Goal: Communication & Community: Ask a question

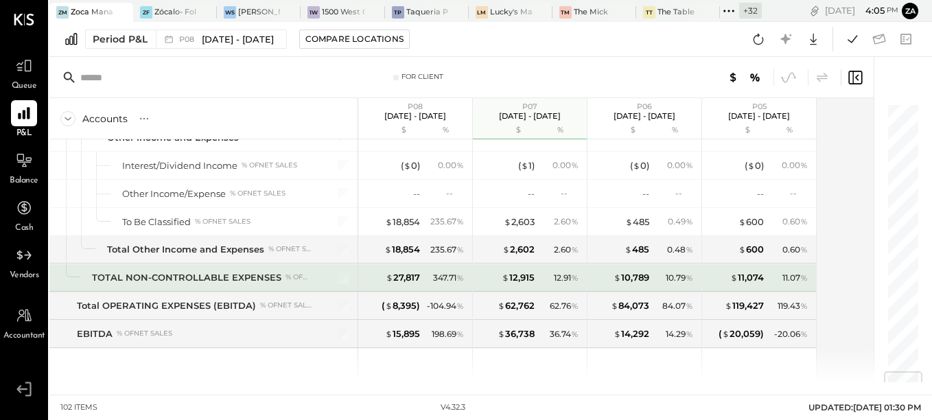
scroll to position [2404, 0]
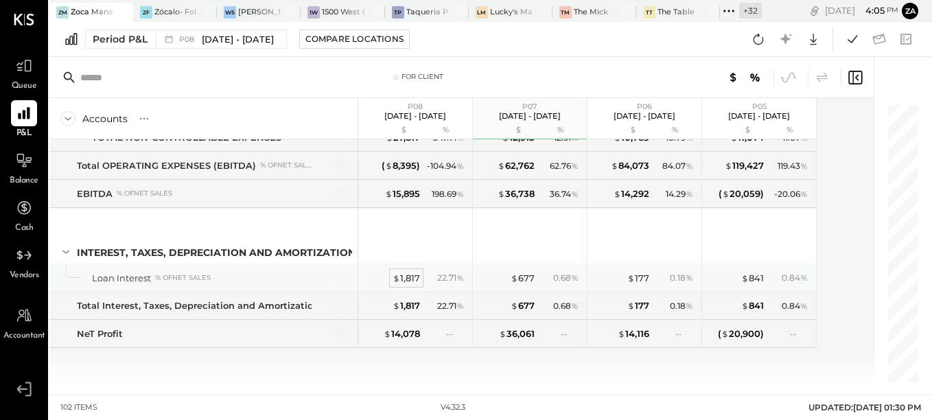
click at [411, 281] on div "$ 1,817" at bounding box center [405, 278] width 27 height 13
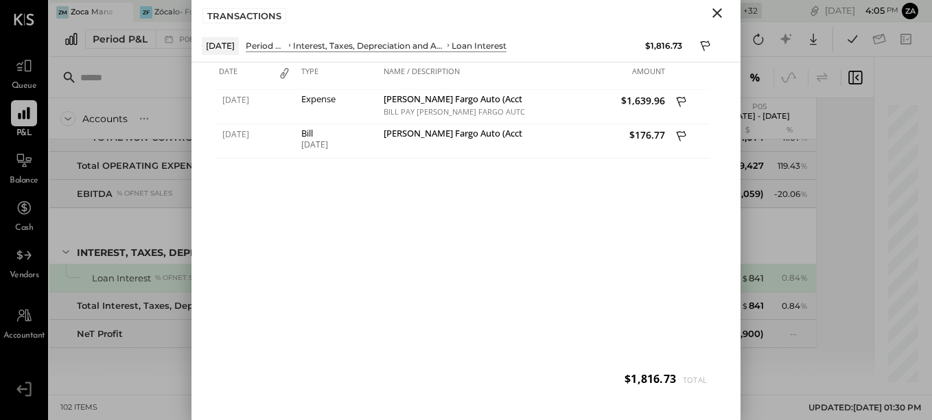
click at [723, 11] on icon "Close" at bounding box center [717, 13] width 16 height 16
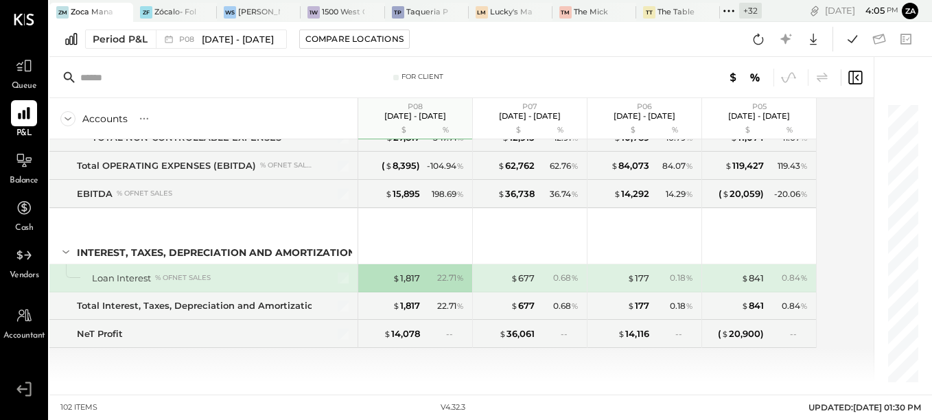
click at [521, 286] on div "$ 677 0.68 %" at bounding box center [531, 277] width 103 height 27
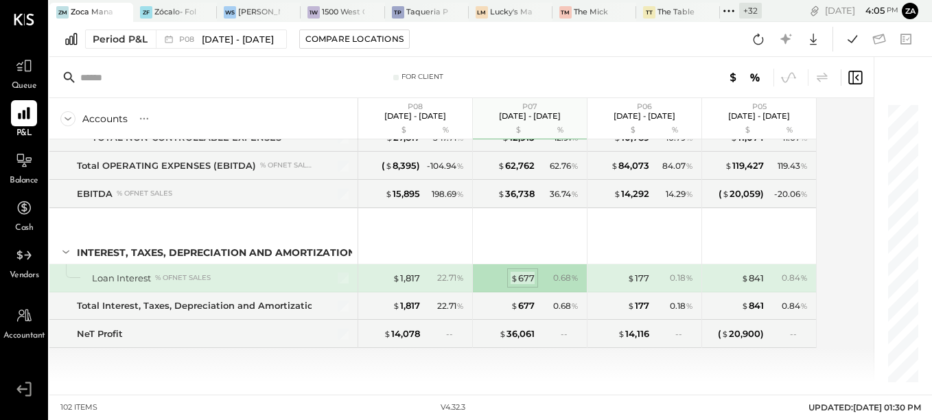
click at [526, 276] on div "$ 677" at bounding box center [522, 278] width 24 height 13
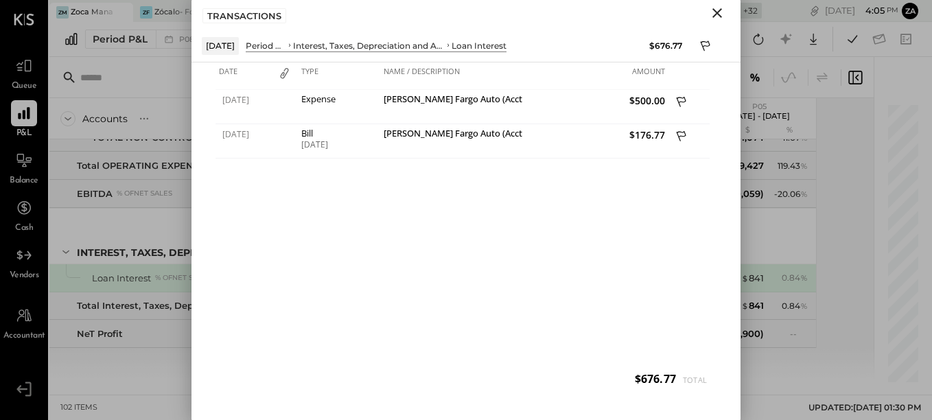
click at [720, 13] on icon "Close" at bounding box center [717, 13] width 16 height 16
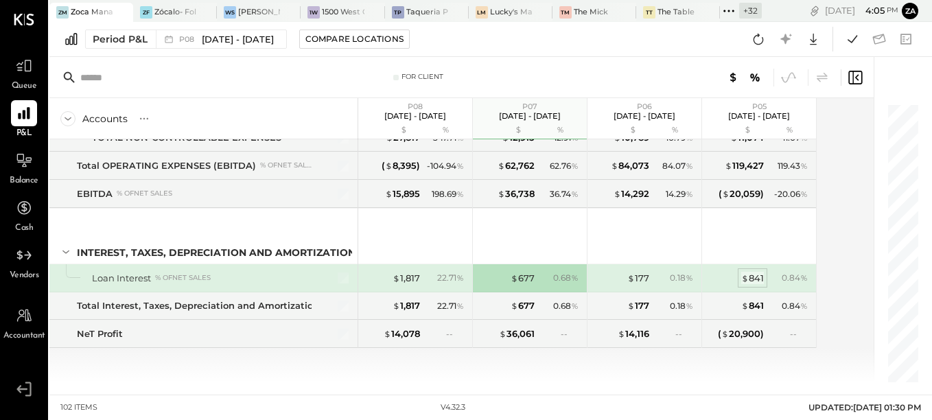
click at [751, 279] on div "$ 841" at bounding box center [752, 278] width 23 height 13
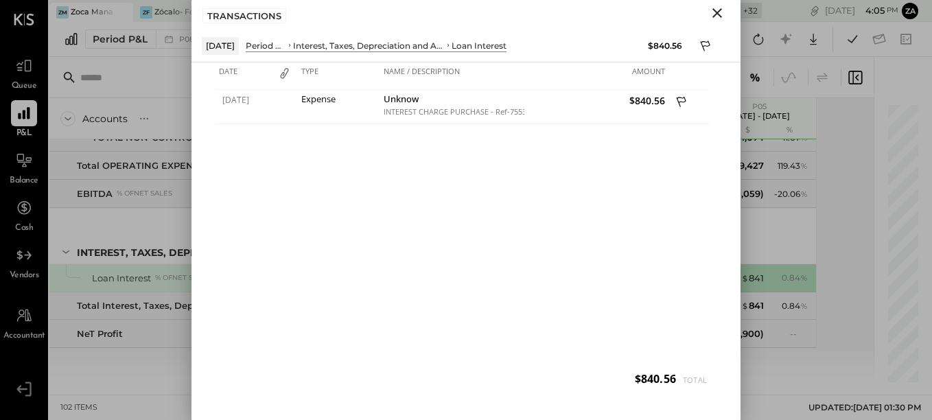
click at [717, 15] on icon "Close" at bounding box center [717, 13] width 16 height 16
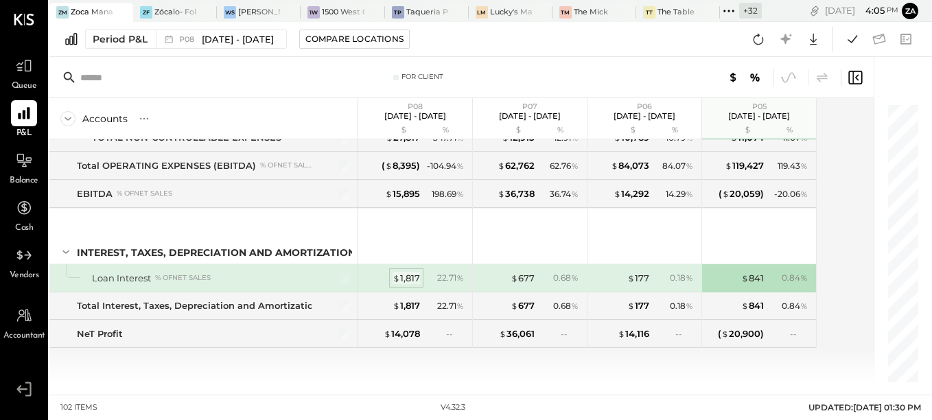
click at [403, 283] on div "$ 1,817" at bounding box center [405, 278] width 27 height 13
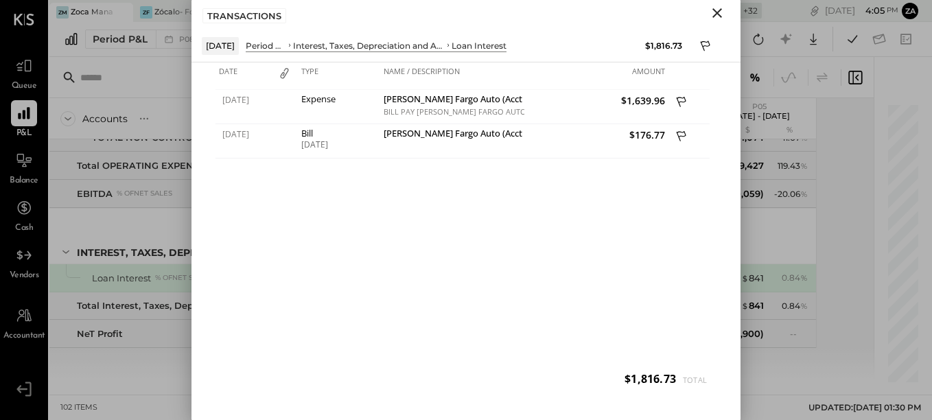
click at [406, 281] on div "[DATE] Expense [PERSON_NAME] Fargo Auto (Acct 8554861571) BILL PAY [PERSON_NAME…" at bounding box center [465, 244] width 501 height 309
click at [718, 12] on icon "Close" at bounding box center [717, 13] width 10 height 10
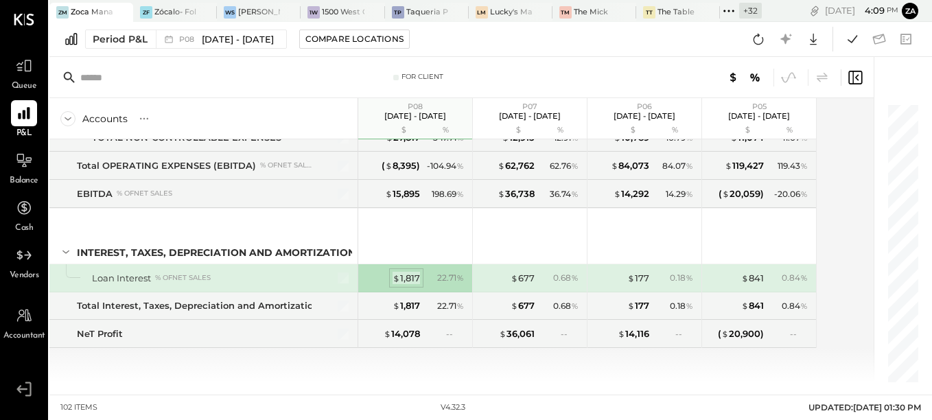
click at [418, 279] on div "$ 1,817" at bounding box center [405, 278] width 27 height 13
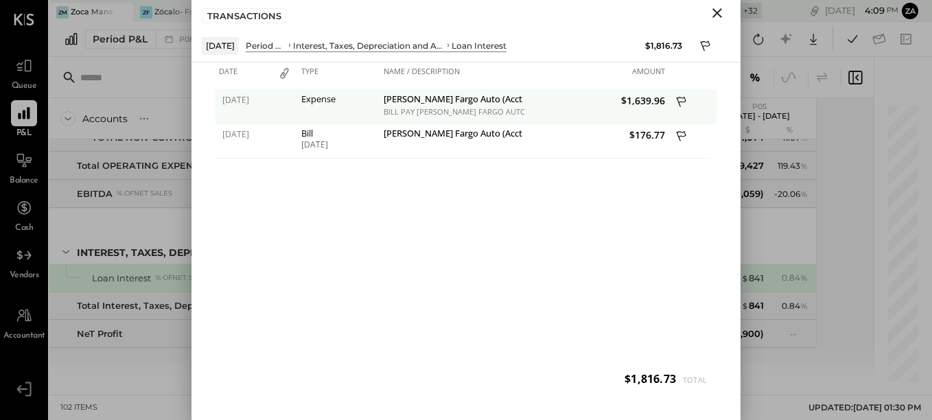
click at [681, 97] on icon at bounding box center [682, 103] width 12 height 17
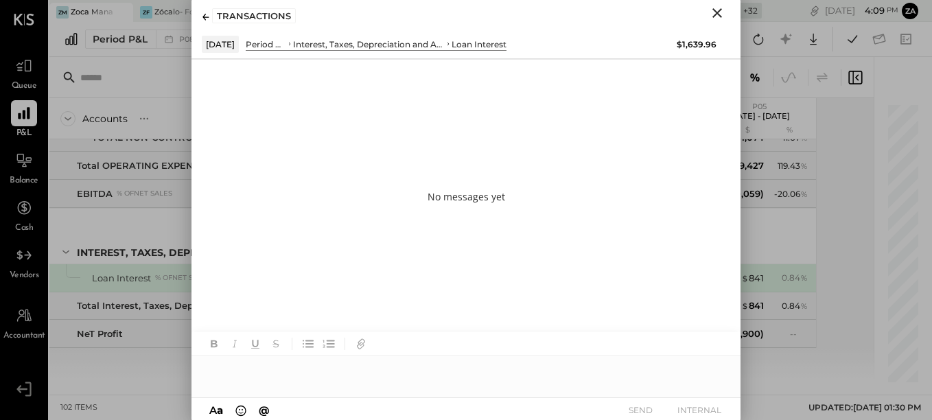
click at [257, 365] on div at bounding box center [465, 369] width 549 height 27
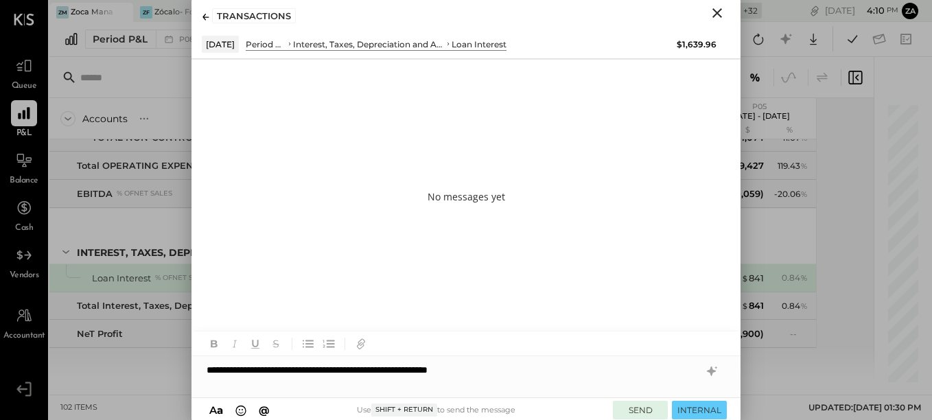
click at [639, 411] on button "SEND" at bounding box center [640, 410] width 55 height 19
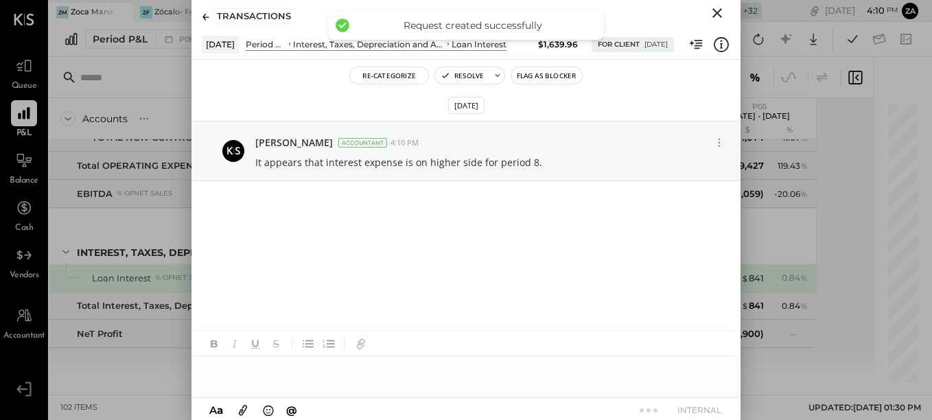
click at [717, 13] on icon "Close" at bounding box center [717, 13] width 10 height 10
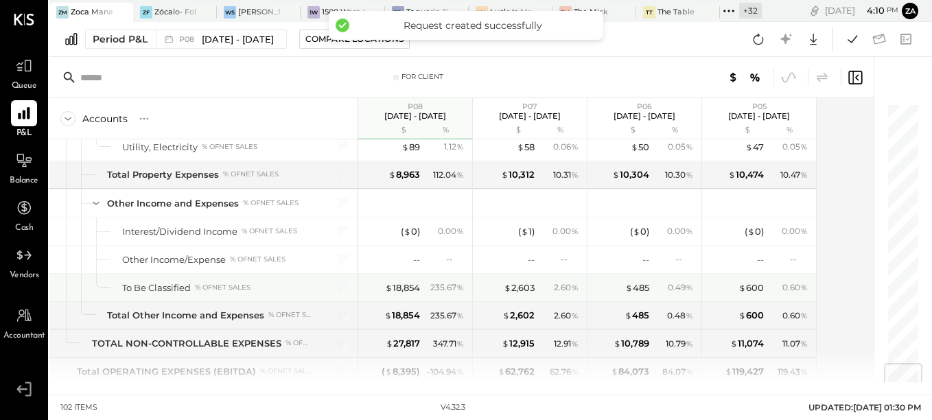
scroll to position [2061, 0]
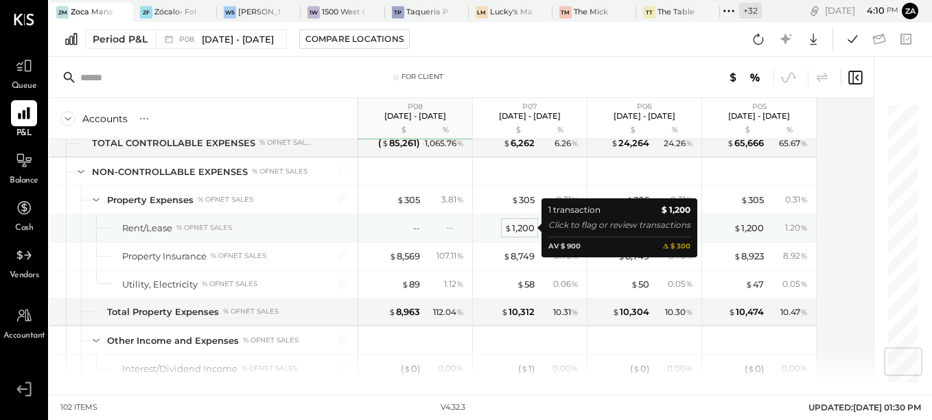
click at [523, 226] on div "$ 1,200" at bounding box center [519, 228] width 30 height 13
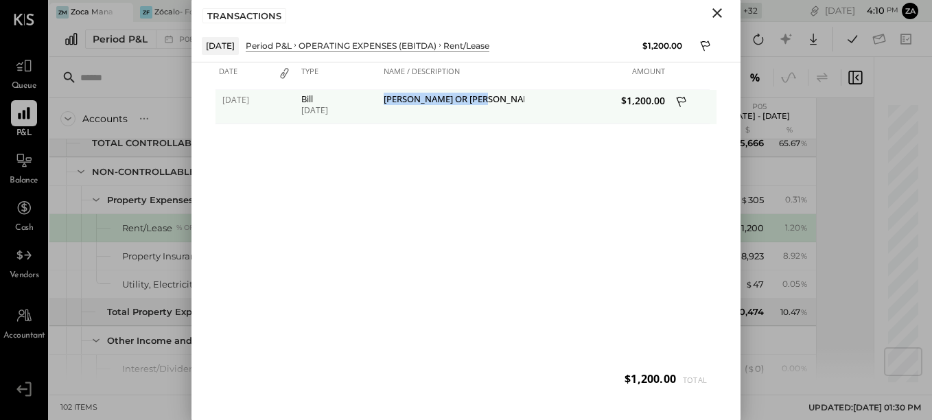
drag, startPoint x: 508, startPoint y: 98, endPoint x: 382, endPoint y: 102, distance: 125.6
click at [382, 102] on div "[PERSON_NAME] OR [PERSON_NAME]" at bounding box center [452, 107] width 144 height 34
copy div "[PERSON_NAME] OR [PERSON_NAME]"
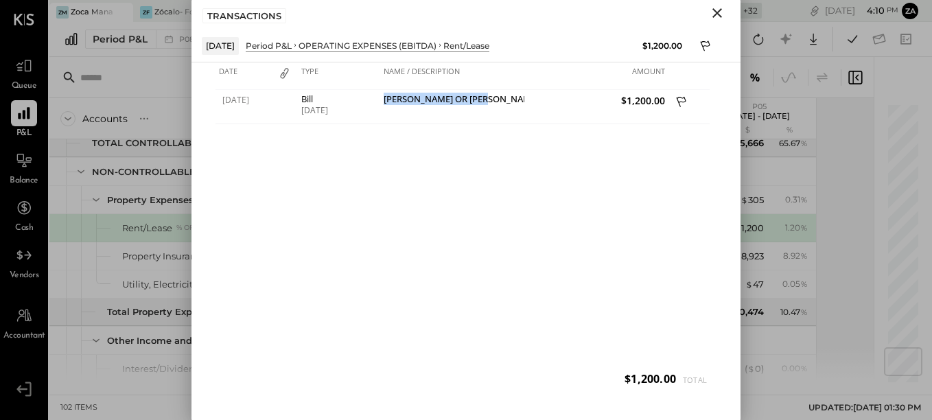
click at [718, 14] on icon "Close" at bounding box center [717, 13] width 10 height 10
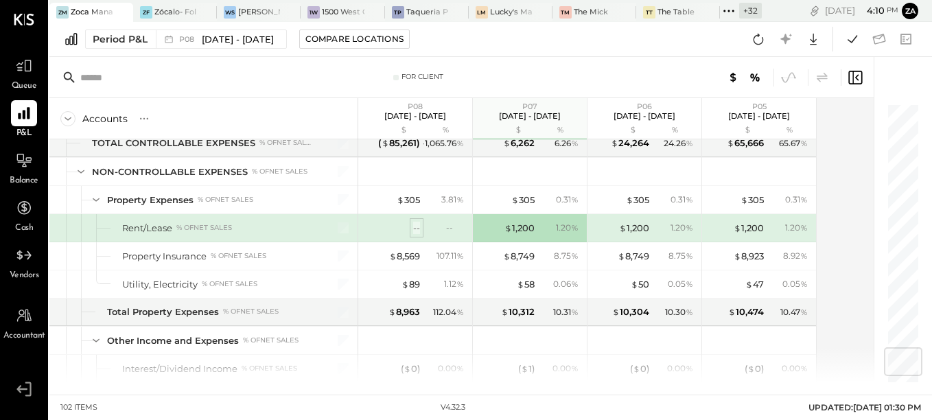
click at [419, 226] on div "--" at bounding box center [416, 228] width 7 height 13
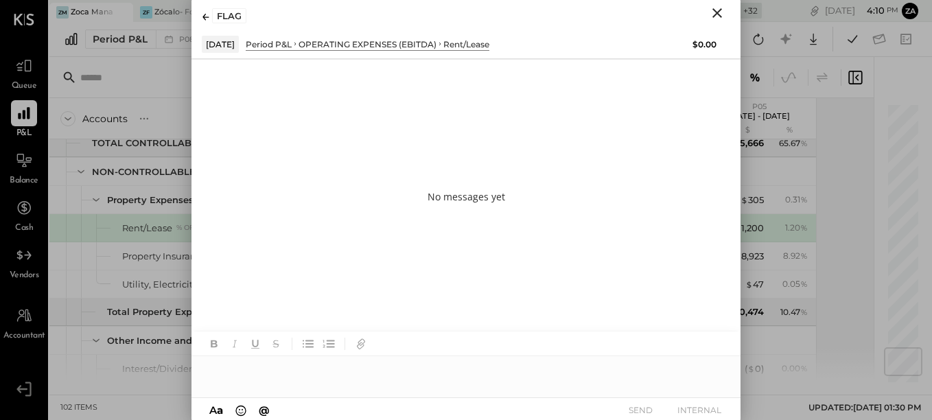
click at [287, 372] on div at bounding box center [465, 369] width 549 height 27
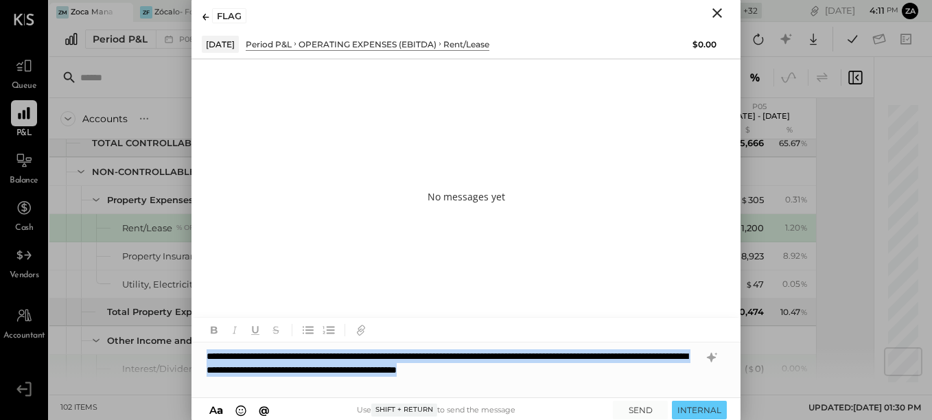
drag, startPoint x: 238, startPoint y: 386, endPoint x: 178, endPoint y: 342, distance: 74.7
click at [178, 343] on div "For Client Accounts S % GL P08 [DATE] - [DATE] $ % P07 [DATE] - [DATE] $ % P06 …" at bounding box center [490, 219] width 882 height 325
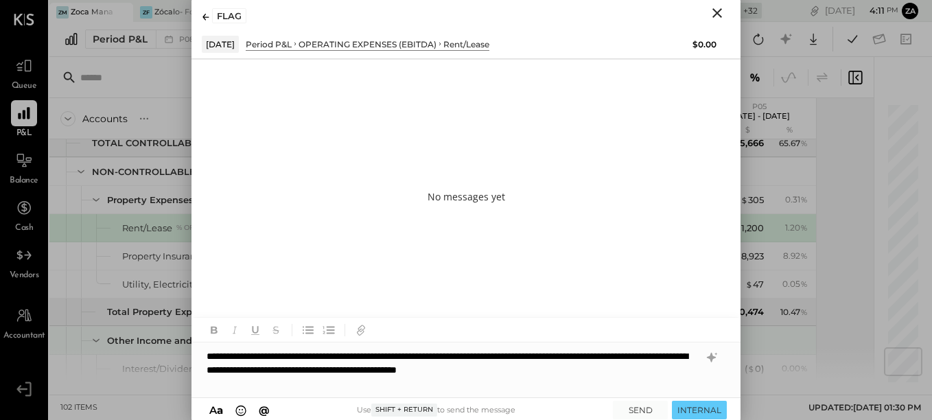
click at [178, 342] on div "Other Income and Expenses" at bounding box center [173, 340] width 132 height 13
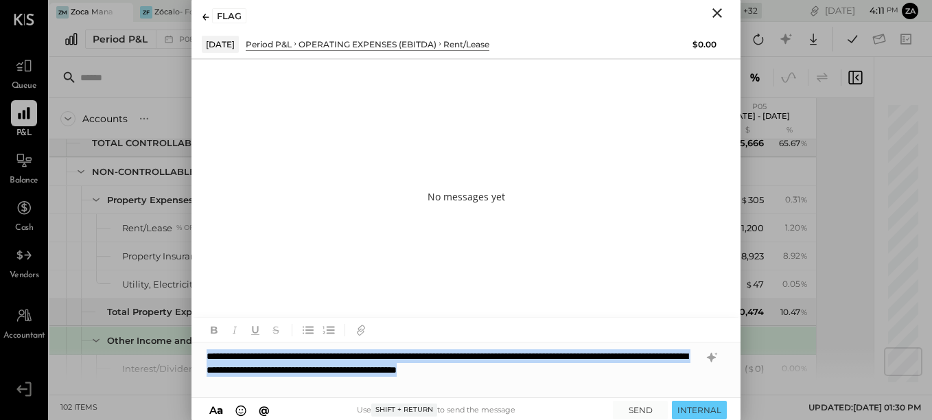
drag, startPoint x: 224, startPoint y: 377, endPoint x: 206, endPoint y: 356, distance: 27.8
click at [206, 356] on div "**********" at bounding box center [465, 369] width 549 height 55
click at [712, 357] on icon at bounding box center [711, 358] width 9 height 10
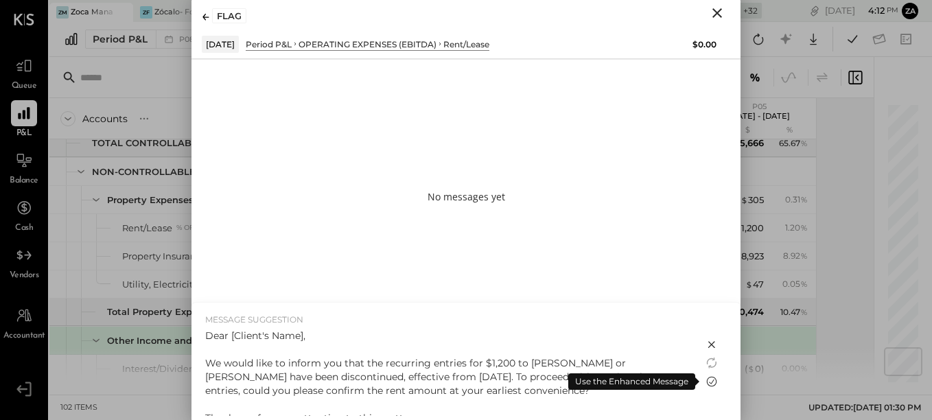
click at [712, 384] on icon at bounding box center [711, 381] width 16 height 16
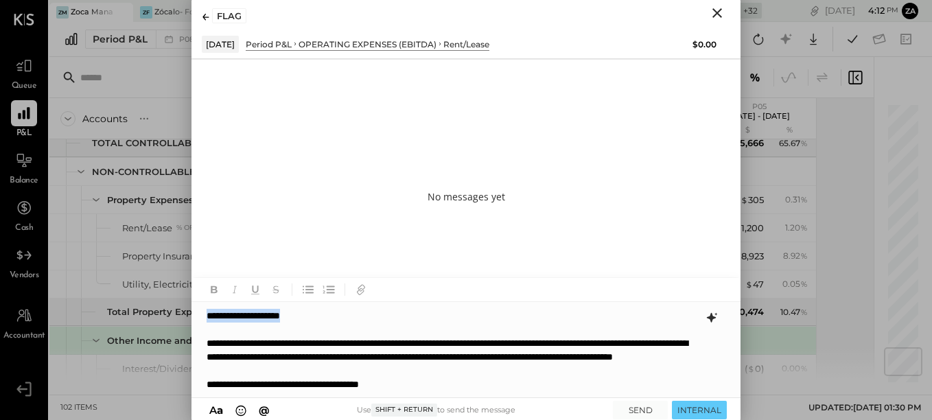
drag, startPoint x: 330, startPoint y: 322, endPoint x: 164, endPoint y: 300, distance: 167.5
click at [164, 300] on div "For Client Accounts S % GL P08 [DATE] - [DATE] $ % P07 [DATE] - [DATE] $ % P06 …" at bounding box center [490, 219] width 882 height 325
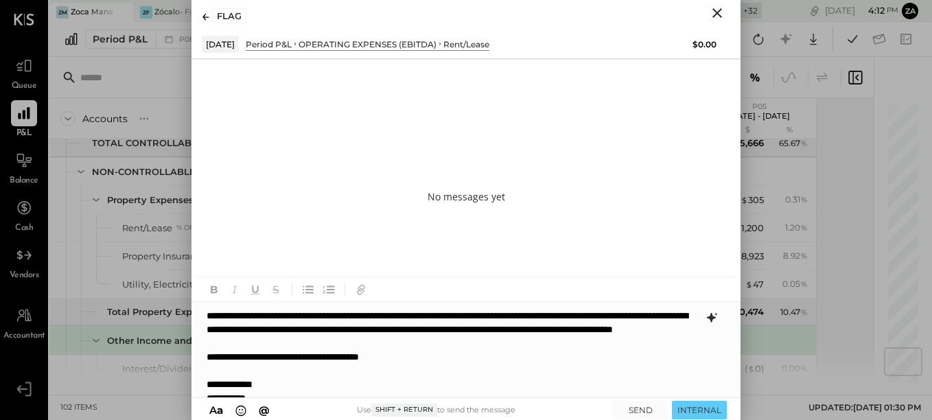
click at [461, 370] on div "**********" at bounding box center [465, 350] width 548 height 96
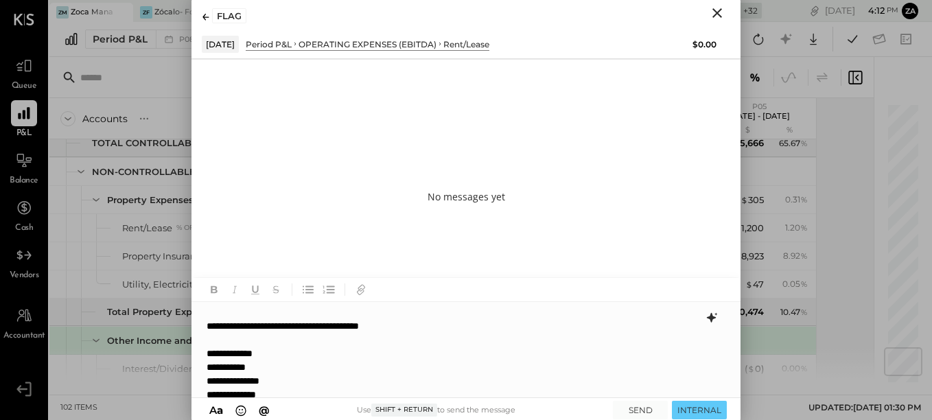
scroll to position [55, 0]
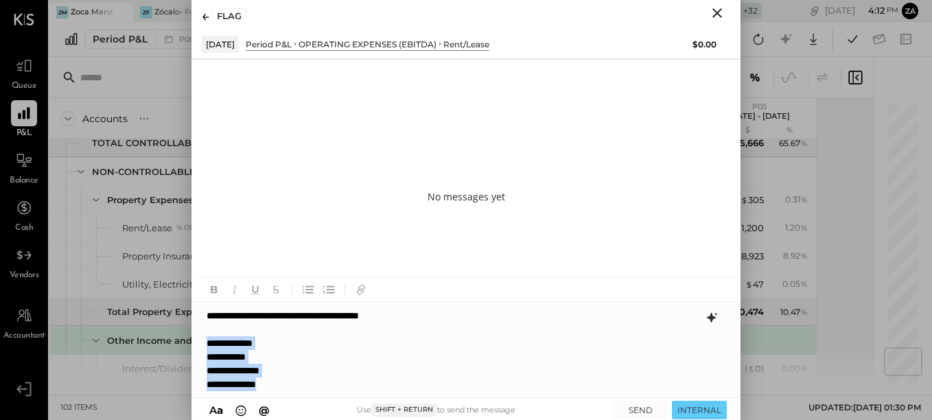
drag, startPoint x: 344, startPoint y: 387, endPoint x: 174, endPoint y: 338, distance: 177.8
click at [198, 340] on div "**********" at bounding box center [465, 350] width 548 height 96
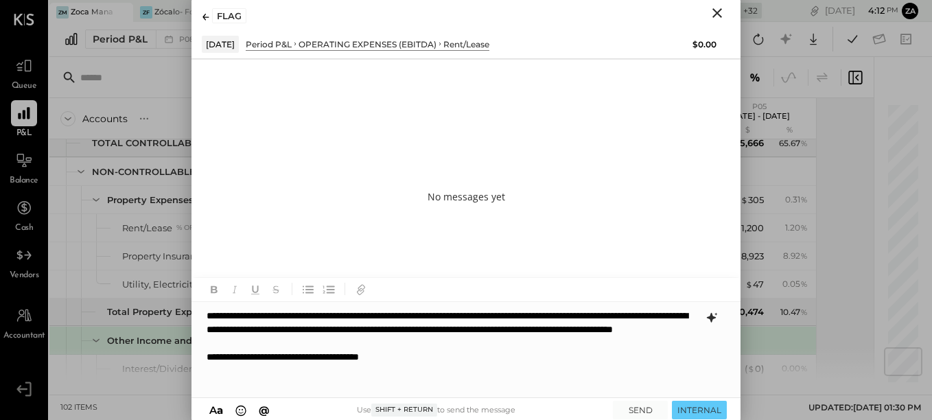
scroll to position [0, 0]
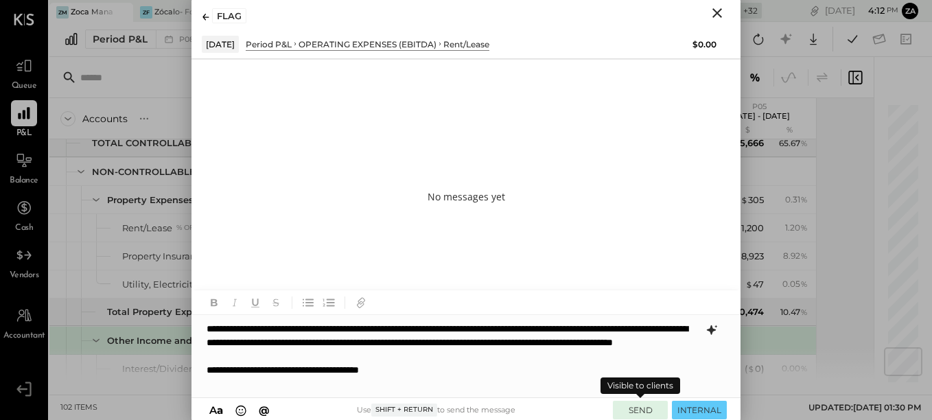
click at [635, 414] on button "SEND" at bounding box center [640, 410] width 55 height 19
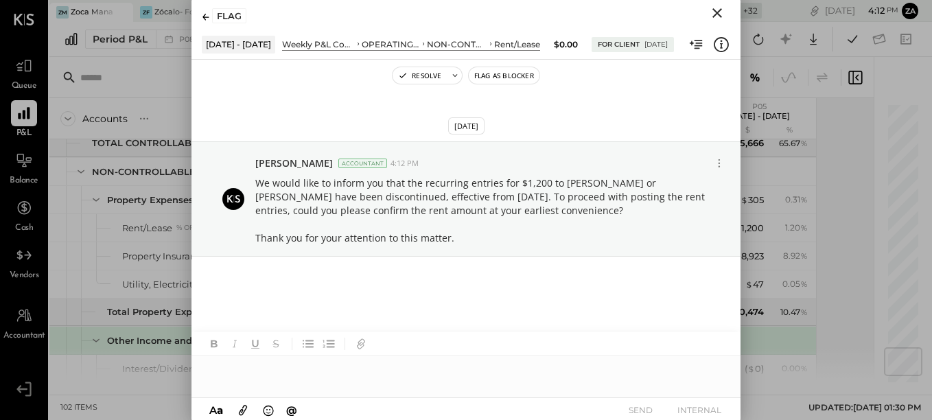
click at [720, 13] on icon "Close" at bounding box center [717, 13] width 16 height 16
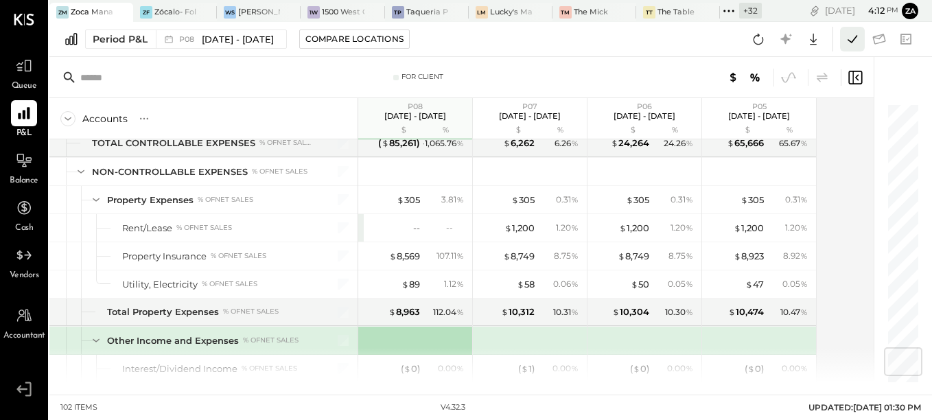
click at [850, 38] on icon at bounding box center [852, 39] width 18 height 18
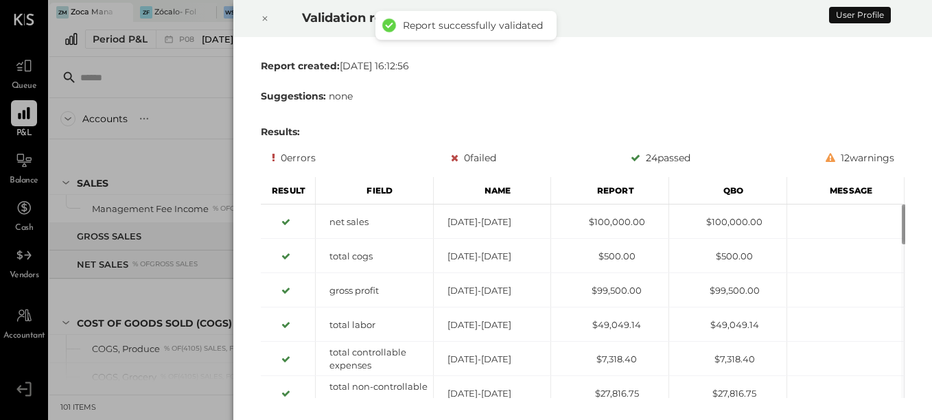
scroll to position [2099, 0]
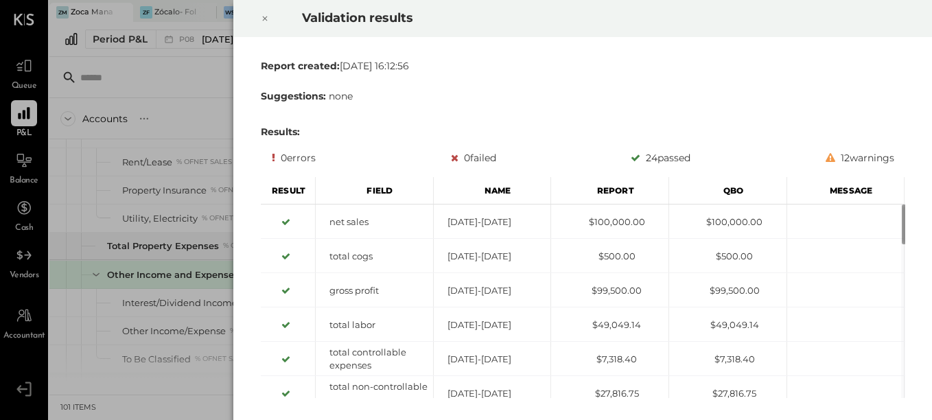
click at [263, 18] on icon at bounding box center [265, 18] width 8 height 16
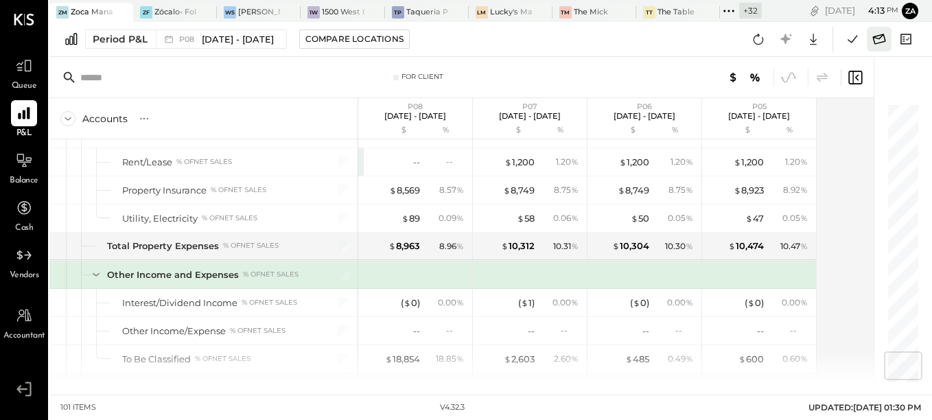
click at [873, 45] on icon at bounding box center [879, 39] width 18 height 18
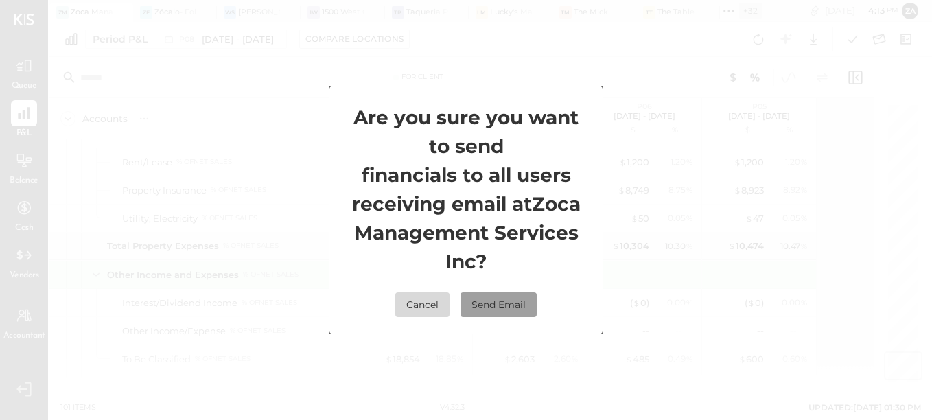
click at [493, 310] on button "Send Email" at bounding box center [498, 304] width 76 height 25
